Goal: Task Accomplishment & Management: Manage account settings

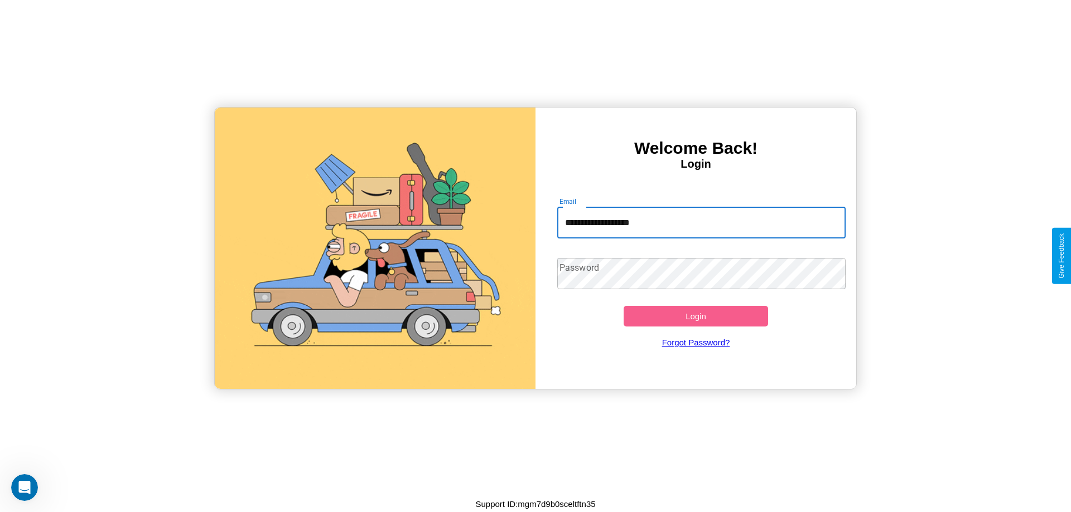
type input "**********"
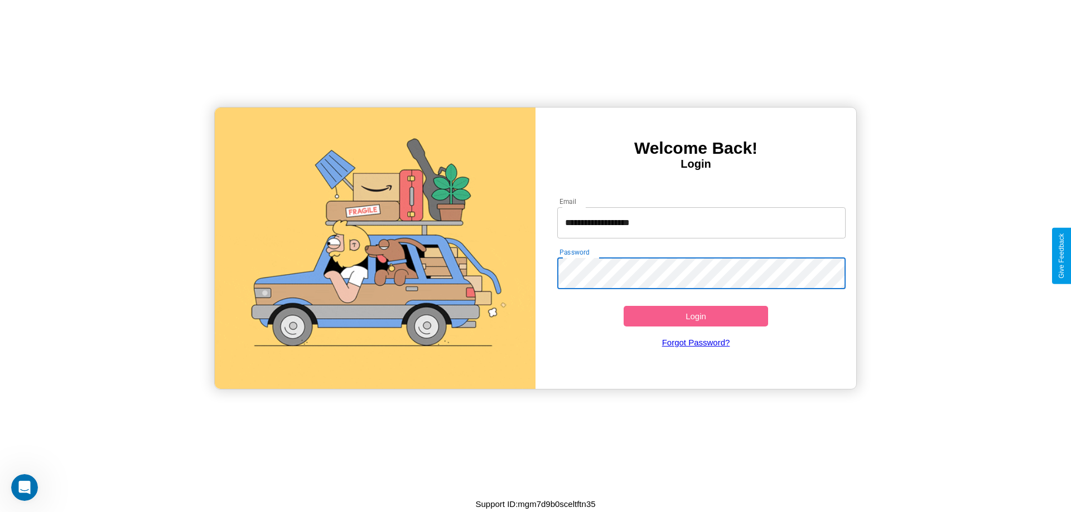
click at [695, 316] on button "Login" at bounding box center [695, 316] width 144 height 21
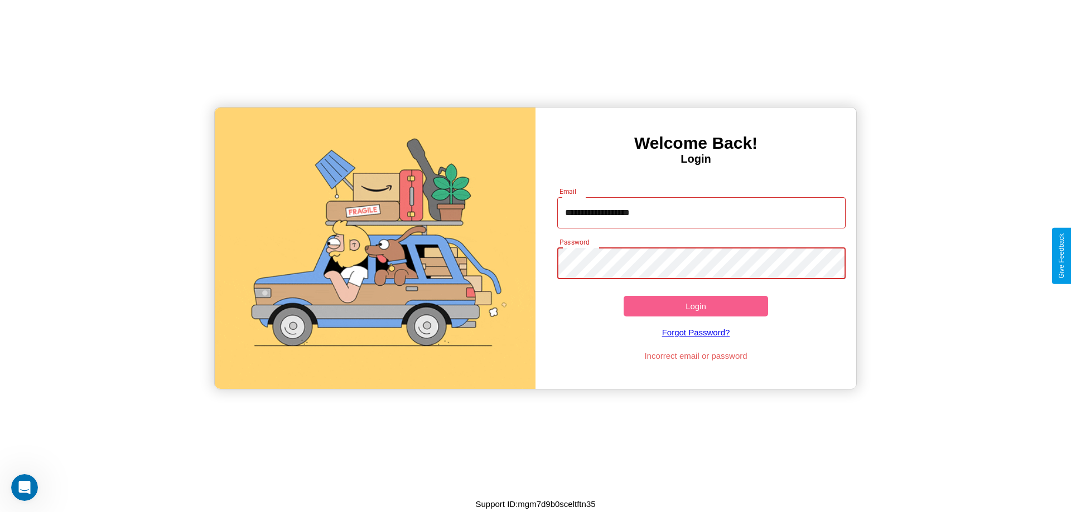
click at [695, 306] on button "Login" at bounding box center [695, 306] width 144 height 21
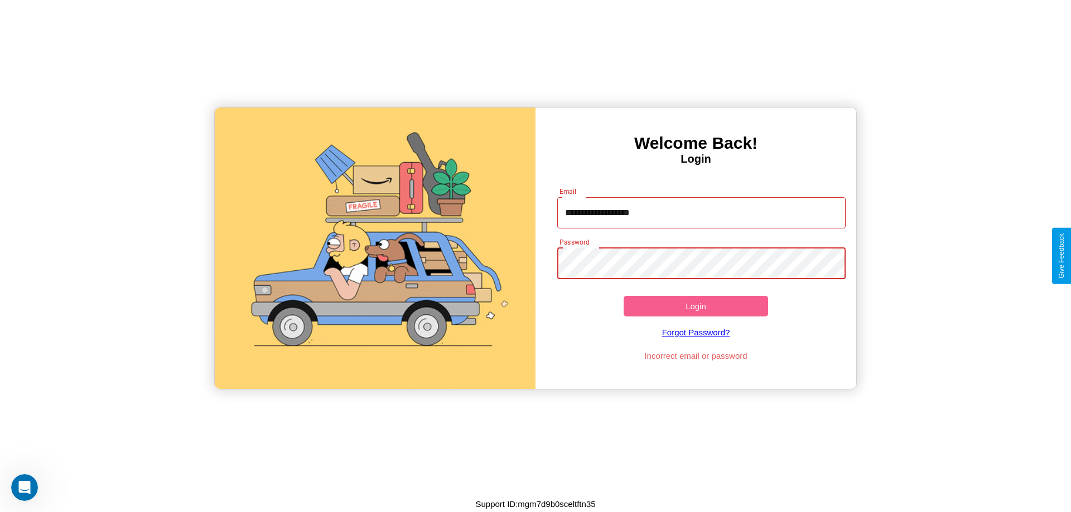
click at [695, 306] on button "Login" at bounding box center [695, 306] width 144 height 21
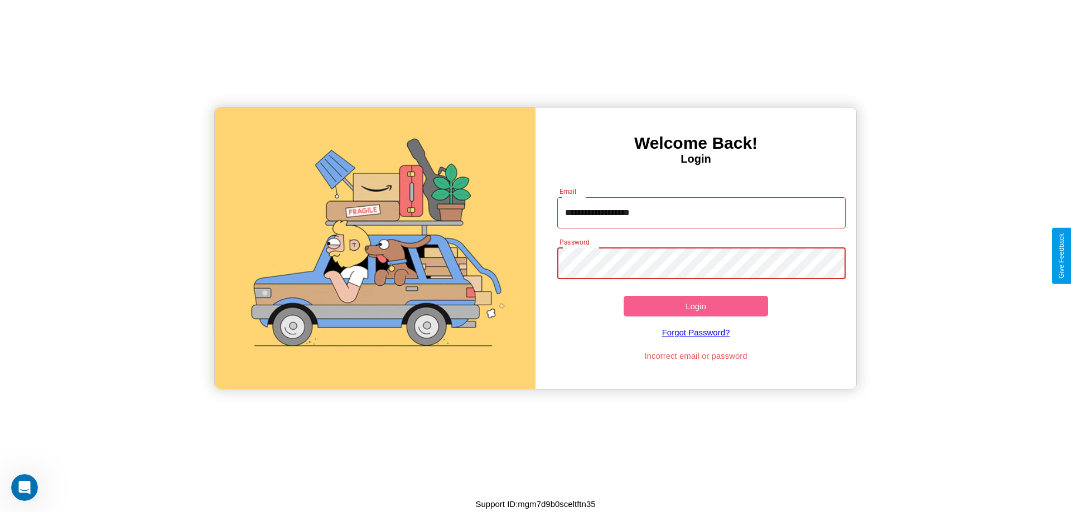
click at [695, 306] on button "Login" at bounding box center [695, 306] width 144 height 21
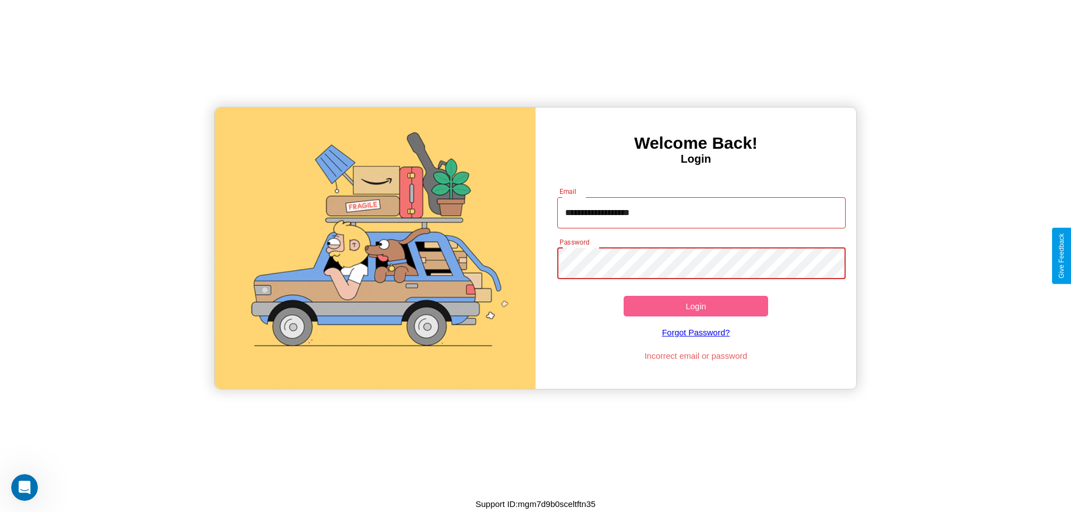
click at [695, 306] on button "Login" at bounding box center [695, 306] width 144 height 21
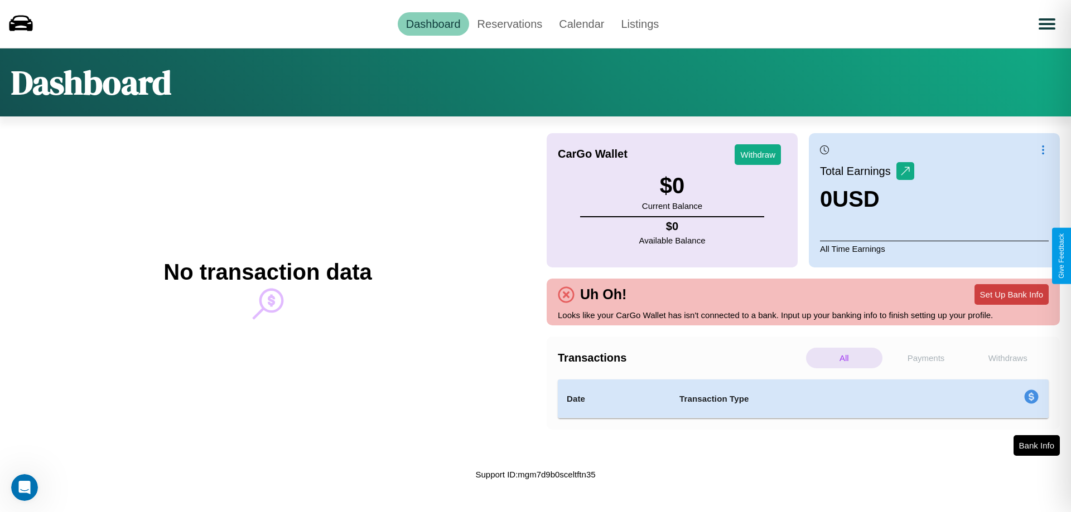
click at [1011, 294] on button "Set Up Bank Info" at bounding box center [1011, 294] width 74 height 21
